Goal: Information Seeking & Learning: Learn about a topic

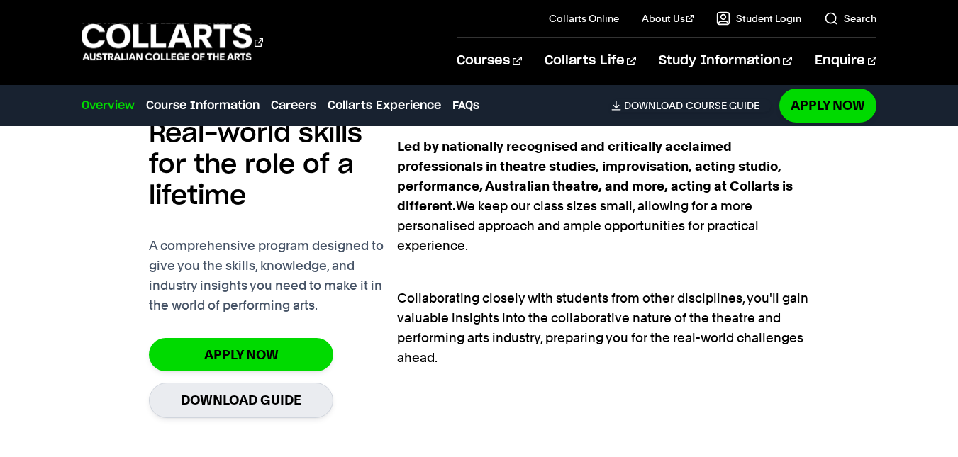
scroll to position [859, 0]
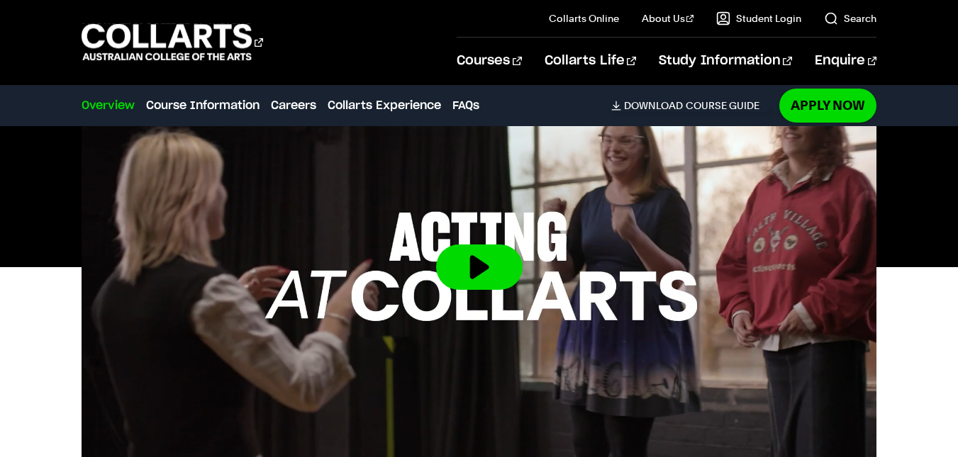
scroll to position [465, 0]
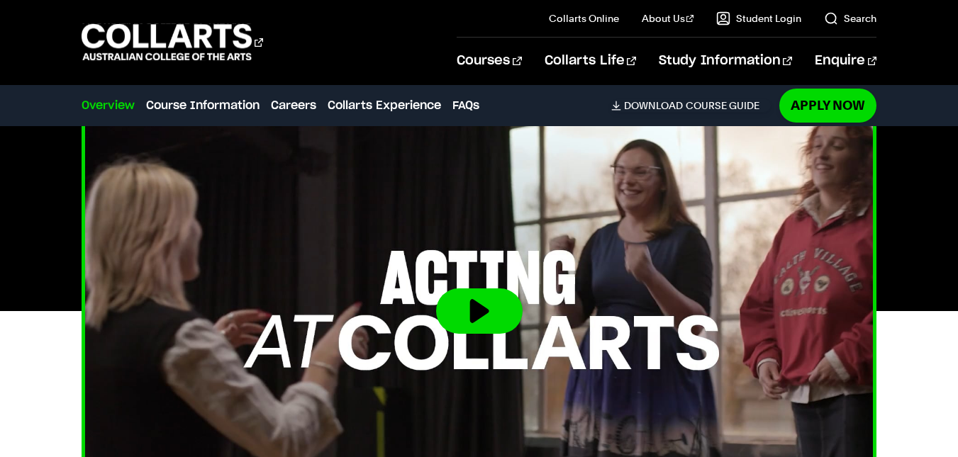
click at [508, 306] on button at bounding box center [479, 311] width 87 height 45
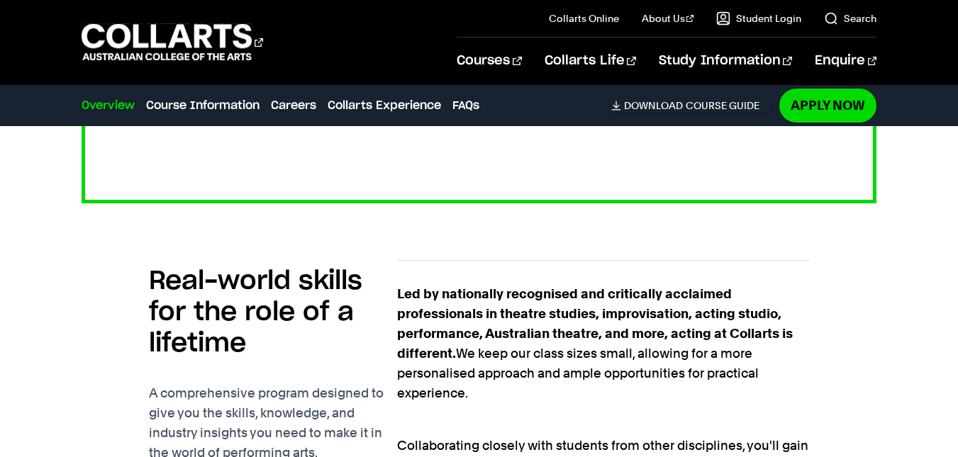
scroll to position [798, 0]
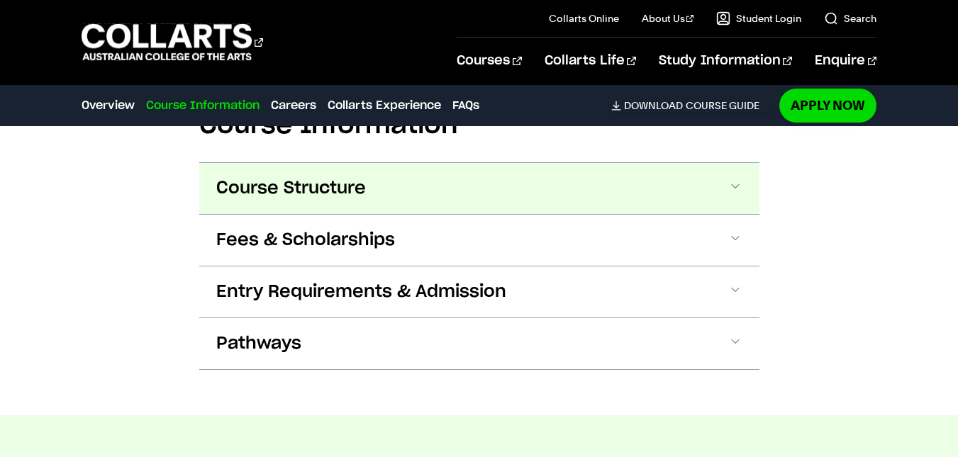
click at [326, 211] on button "Course Structure" at bounding box center [479, 188] width 560 height 51
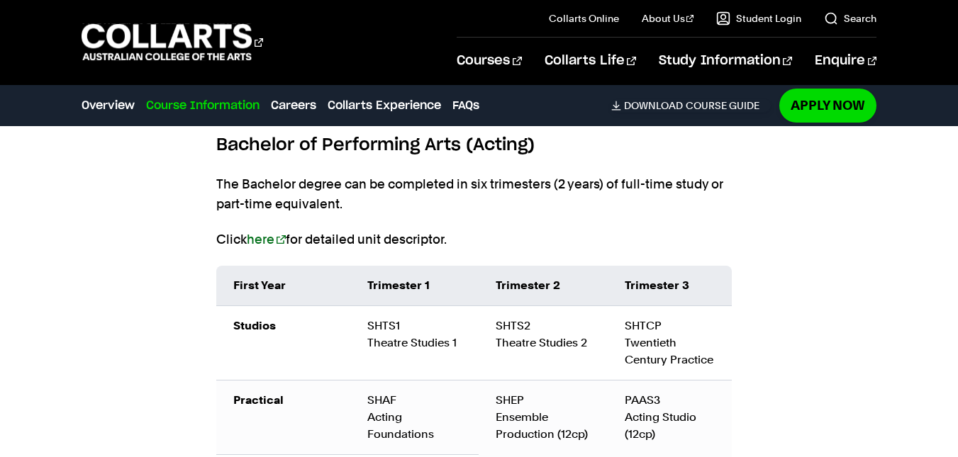
scroll to position [1442, 0]
click at [269, 243] on link "here" at bounding box center [266, 240] width 39 height 15
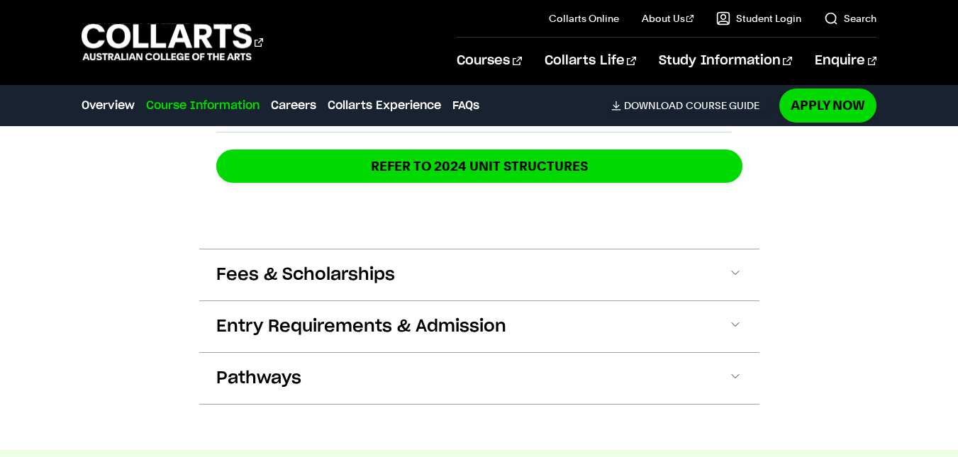
scroll to position [2271, 0]
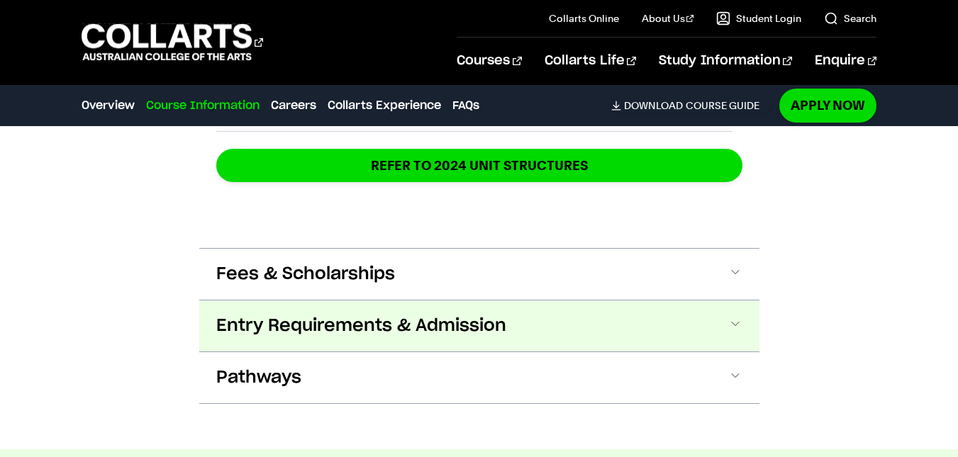
click at [353, 334] on span "Entry Requirements & Admission" at bounding box center [361, 326] width 290 height 23
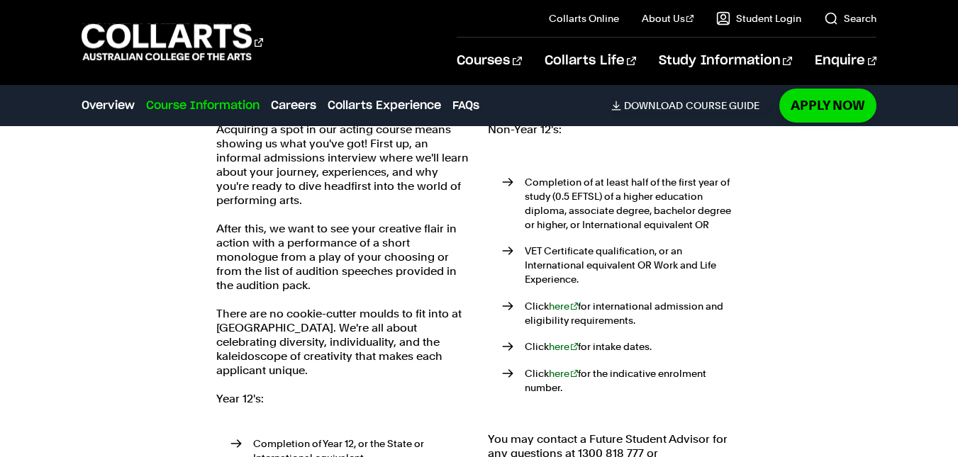
scroll to position [2513, 0]
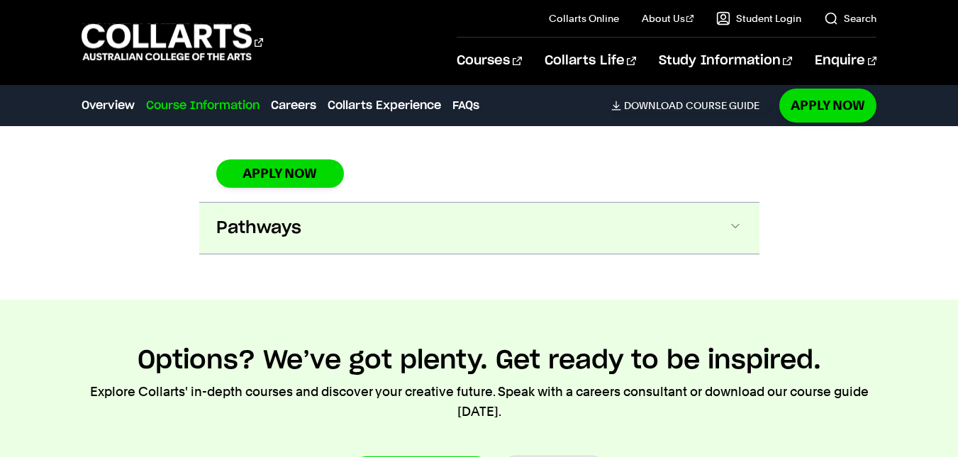
click at [296, 228] on button "Pathways" at bounding box center [479, 228] width 560 height 51
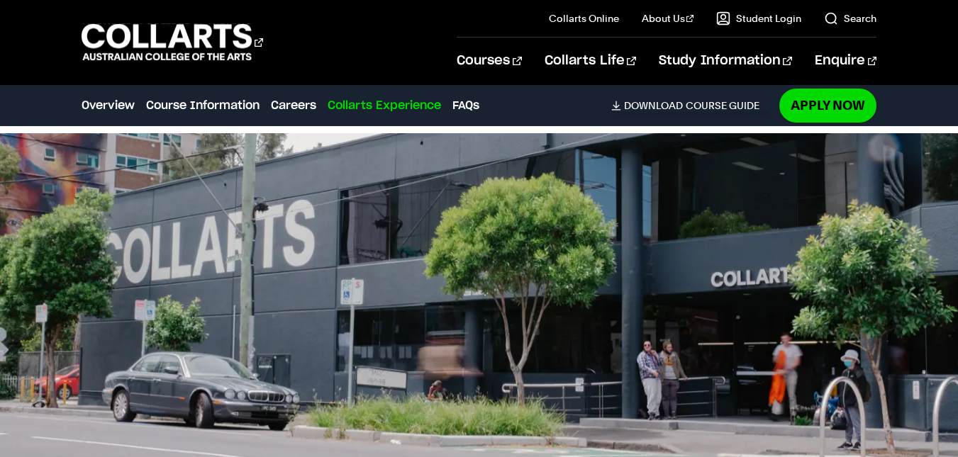
scroll to position [4248, 0]
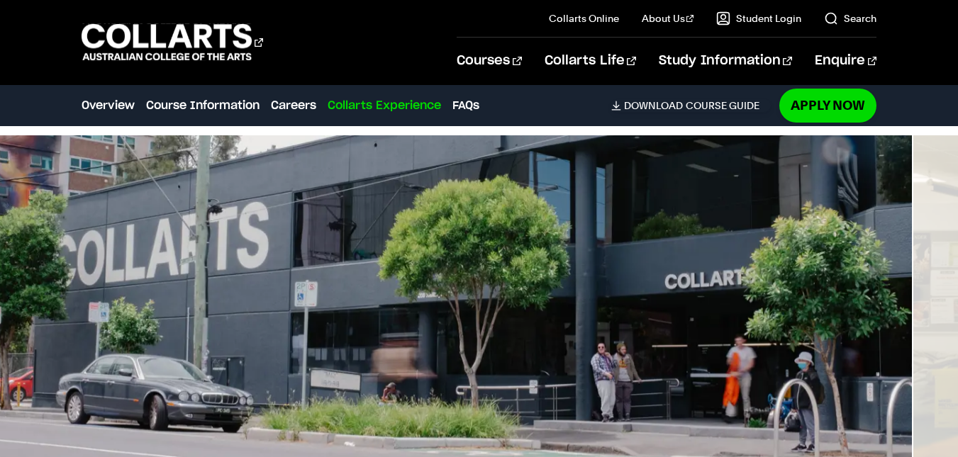
click at [169, 245] on img at bounding box center [433, 303] width 958 height 337
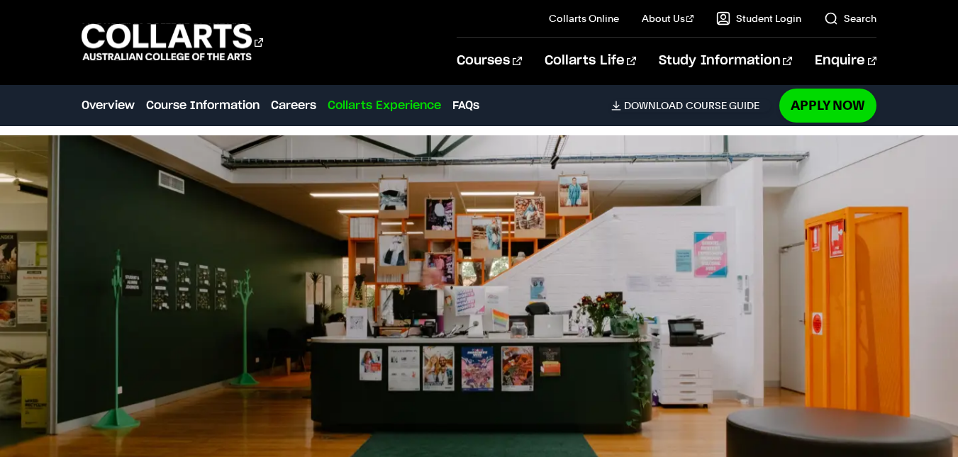
click at [121, 225] on img at bounding box center [479, 303] width 958 height 337
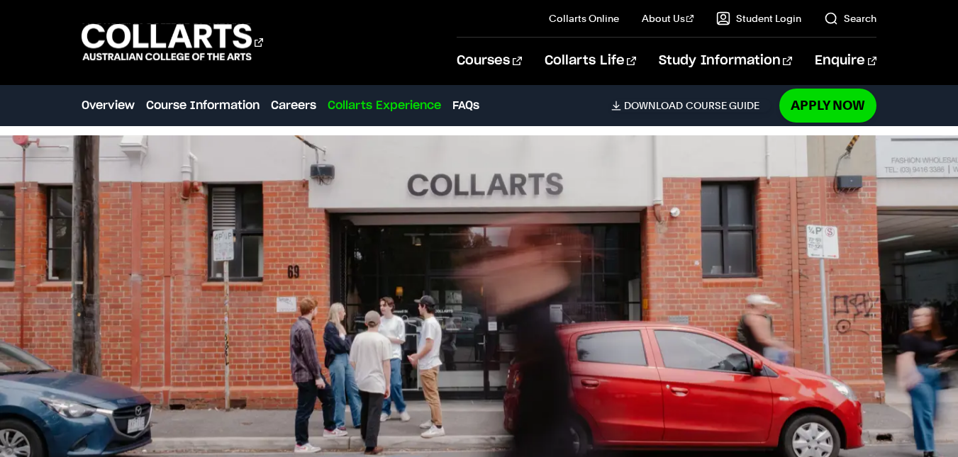
click at [178, 263] on img at bounding box center [479, 303] width 958 height 337
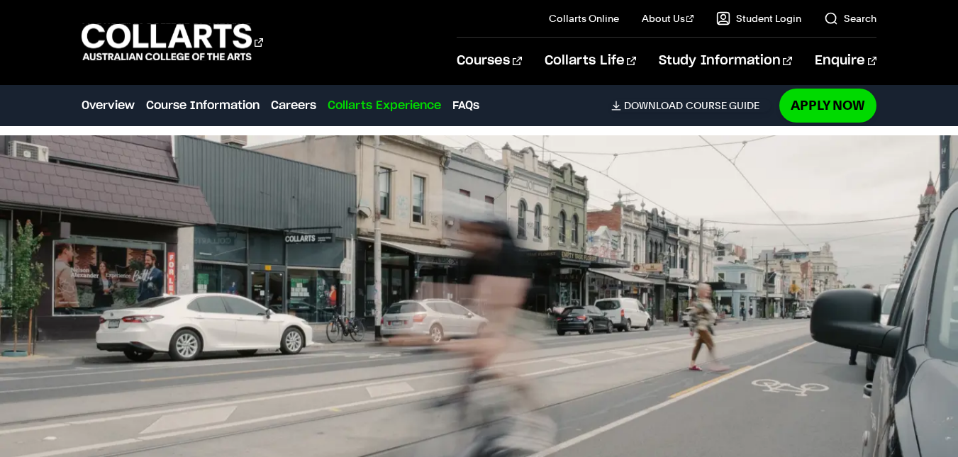
click at [434, 295] on img at bounding box center [479, 303] width 958 height 337
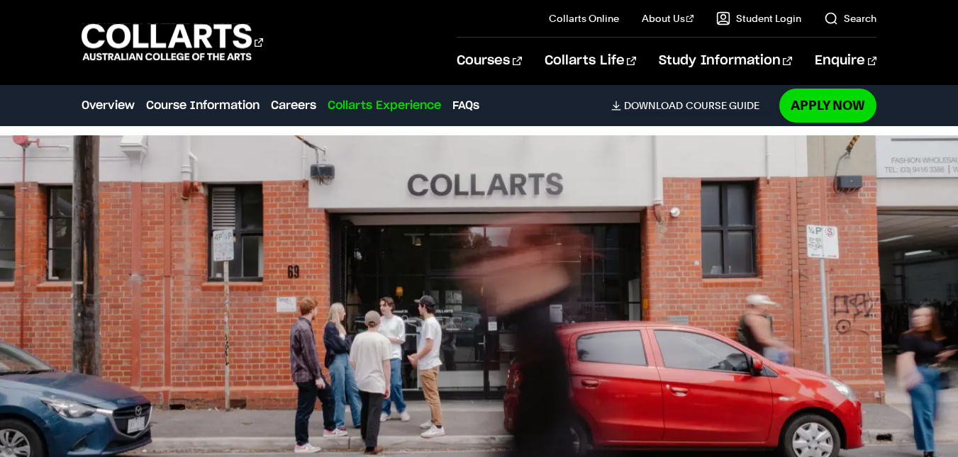
click at [516, 294] on img at bounding box center [479, 303] width 958 height 337
